Goal: Task Accomplishment & Management: Manage account settings

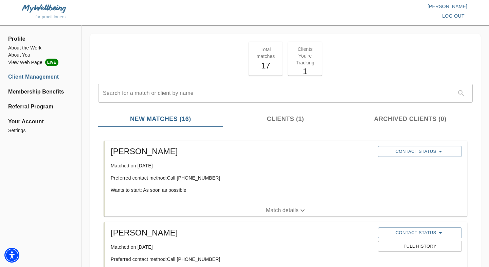
scroll to position [9, 0]
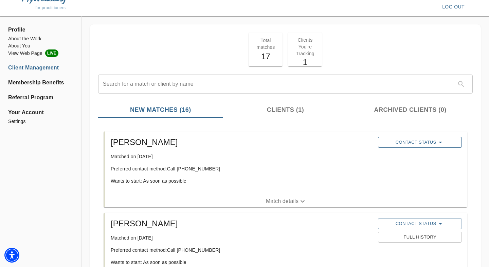
click at [411, 142] on span "Contact Status" at bounding box center [419, 142] width 77 height 8
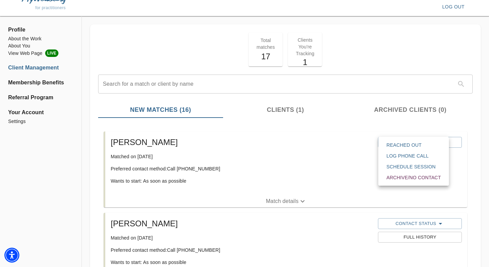
click at [403, 145] on span "Reached Out" at bounding box center [413, 145] width 54 height 7
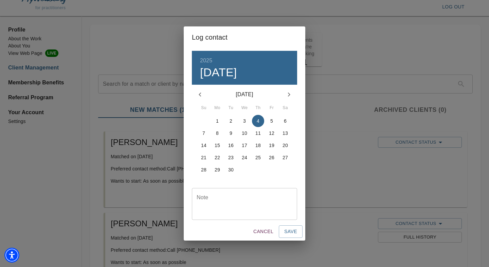
click at [251, 199] on textarea at bounding box center [244, 204] width 96 height 19
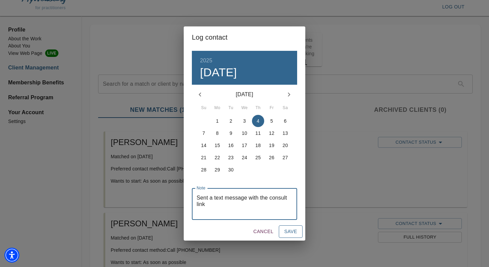
type textarea "Sent a text message with the consult link"
click at [300, 237] on button "Save" at bounding box center [291, 232] width 24 height 13
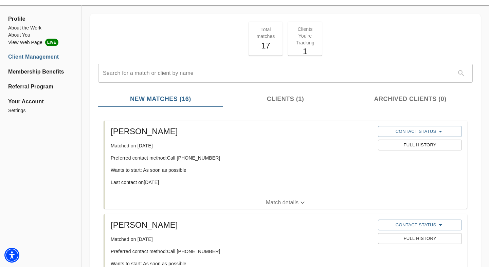
scroll to position [0, 0]
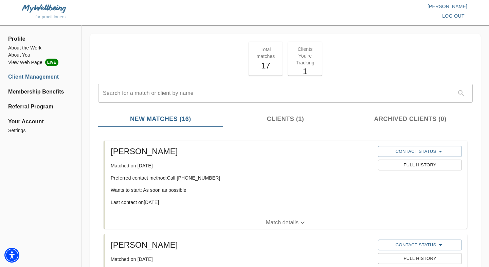
click at [52, 78] on li "Client Management" at bounding box center [40, 77] width 65 height 8
click at [51, 77] on li "Client Management" at bounding box center [40, 77] width 65 height 8
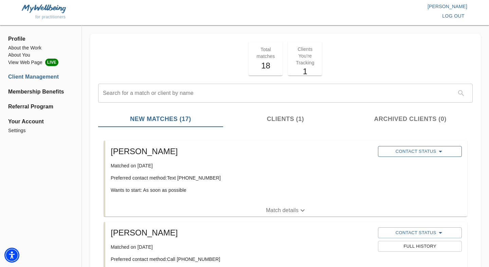
click at [410, 152] on span "Contact Status" at bounding box center [419, 152] width 77 height 8
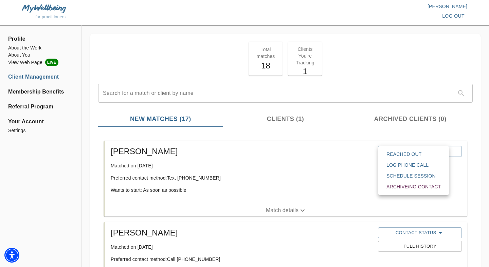
click at [409, 153] on span "Reached Out" at bounding box center [413, 154] width 54 height 7
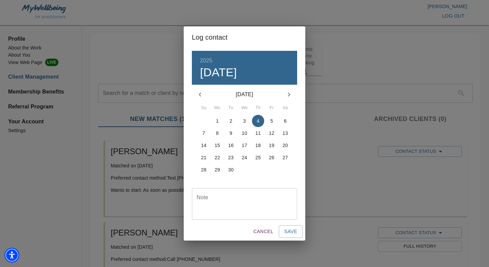
click at [235, 208] on textarea at bounding box center [244, 204] width 96 height 19
type textarea "c"
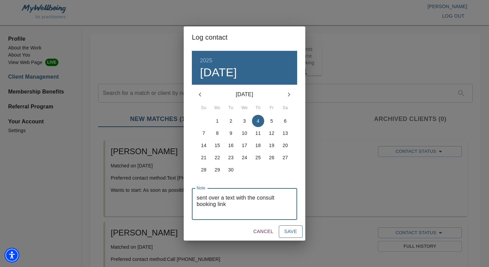
type textarea "sent over a text with the consult booking link"
click at [292, 234] on span "Save" at bounding box center [290, 232] width 13 height 8
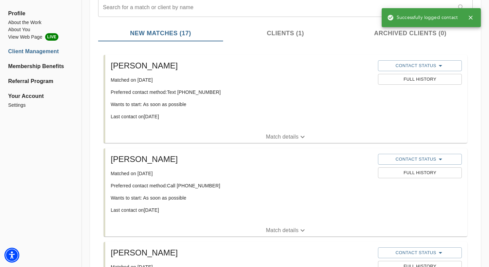
scroll to position [102, 0]
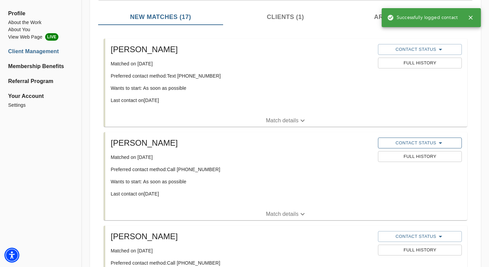
click at [423, 140] on span "Contact Status" at bounding box center [419, 143] width 77 height 8
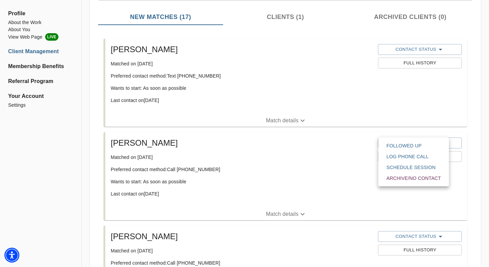
click at [417, 165] on span "Schedule session" at bounding box center [413, 167] width 54 height 7
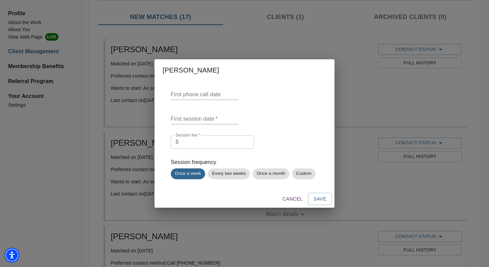
click at [207, 96] on input "text" at bounding box center [205, 94] width 68 height 11
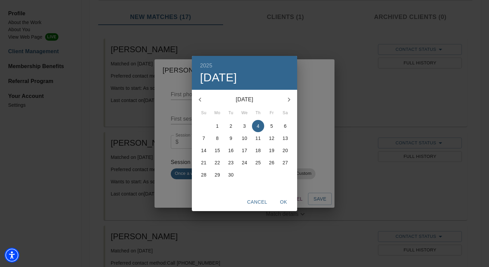
click at [164, 111] on div "2025 Thu, Sep [DATE] Mo Tu We Th Fr Sa 31 1 2 3 4 5 6 7 8 9 10 11 12 13 14 15 1…" at bounding box center [244, 133] width 489 height 267
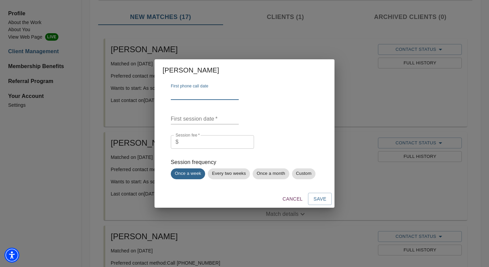
click at [179, 117] on input "text" at bounding box center [205, 119] width 68 height 11
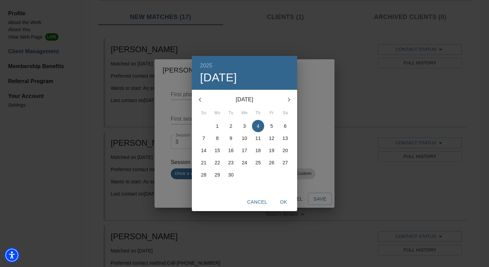
click at [269, 125] on span "5" at bounding box center [271, 126] width 12 height 7
type input "[DATE]"
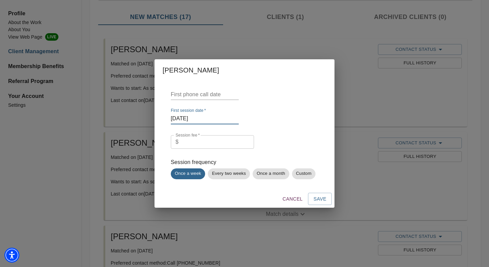
click at [208, 142] on input "number" at bounding box center [217, 142] width 73 height 14
click at [288, 199] on span "Cancel" at bounding box center [292, 199] width 20 height 8
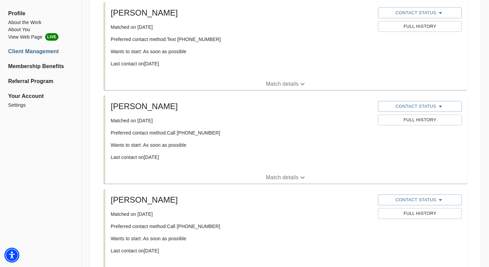
scroll to position [143, 0]
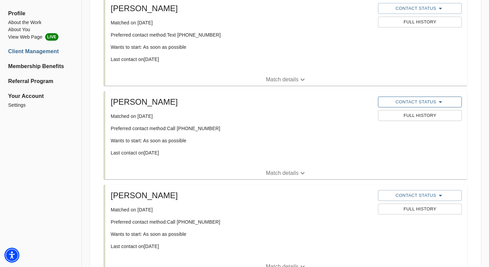
click at [409, 102] on span "Contact Status" at bounding box center [419, 102] width 77 height 8
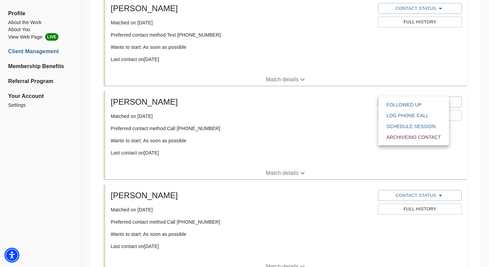
click at [418, 104] on span "Followed Up" at bounding box center [413, 104] width 54 height 7
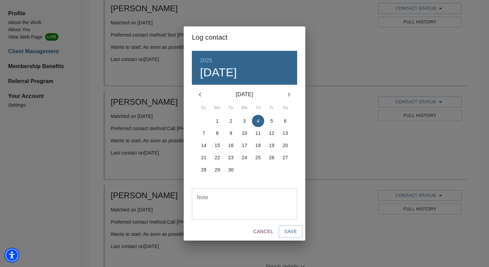
click at [235, 204] on textarea at bounding box center [244, 204] width 96 height 19
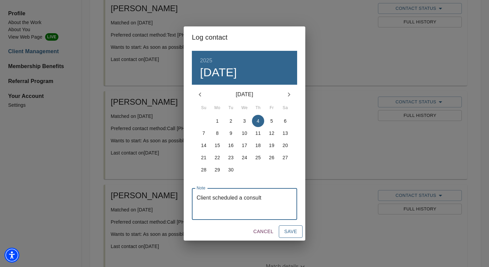
type textarea "Client scheduled a consult"
click at [297, 231] on span "Save" at bounding box center [290, 232] width 13 height 8
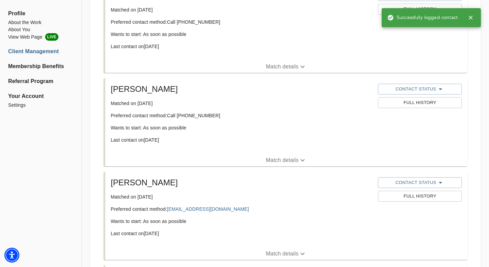
scroll to position [353, 0]
